Goal: Task Accomplishment & Management: Manage account settings

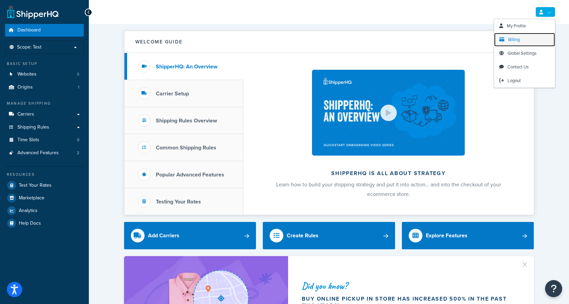
click at [511, 39] on span "Billing" at bounding box center [514, 39] width 12 height 6
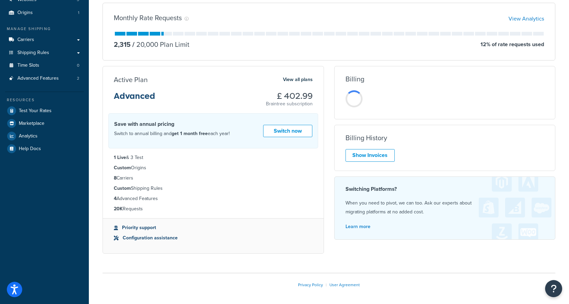
scroll to position [81, 0]
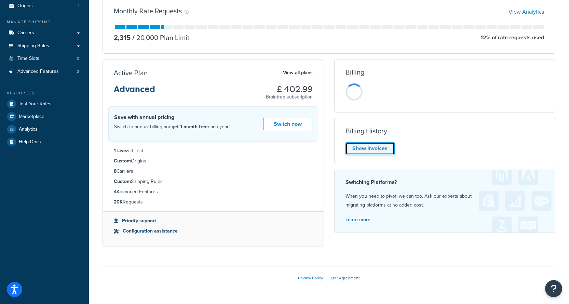
click at [371, 148] on link "Show Invoices" at bounding box center [369, 148] width 49 height 13
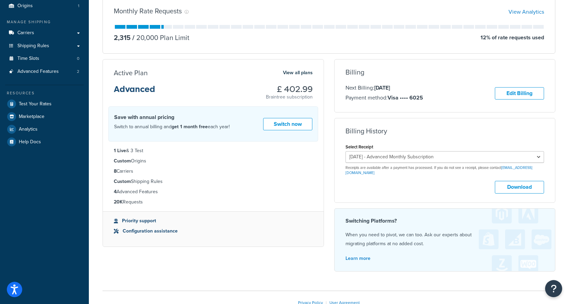
scroll to position [69, 0]
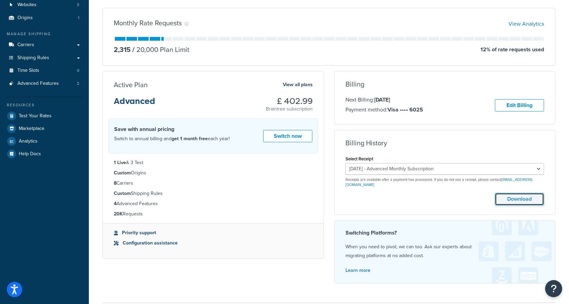
click at [512, 195] on button "Download" at bounding box center [519, 199] width 49 height 13
